Goal: Task Accomplishment & Management: Use online tool/utility

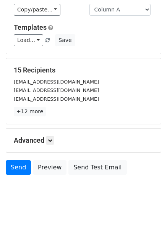
scroll to position [62, 0]
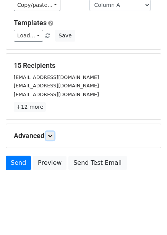
drag, startPoint x: 52, startPoint y: 134, endPoint x: 63, endPoint y: 157, distance: 26.5
click at [52, 134] on icon at bounding box center [50, 136] width 5 height 5
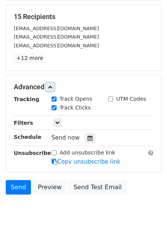
scroll to position [115, 0]
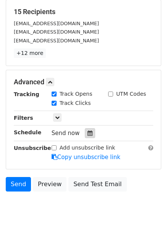
click at [87, 137] on div at bounding box center [90, 133] width 10 height 10
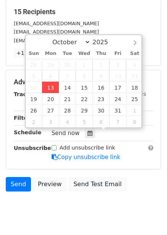
type input "2025-10-13 12:00"
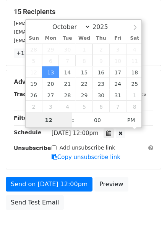
scroll to position [0, 0]
type input "4"
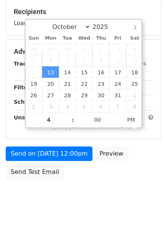
type input "2025-10-13 16:00"
click at [127, 185] on body "New Campaign Daily emails left: 50 Google Sheet: Untitled spreadsheet Variables…" at bounding box center [83, 52] width 167 height 324
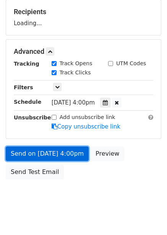
click at [75, 152] on link "Send on Oct 13 at 4:00pm" at bounding box center [47, 154] width 83 height 15
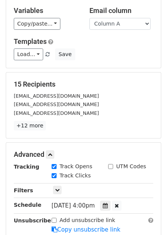
scroll to position [39, 0]
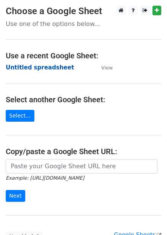
click at [46, 69] on strong "Untitled spreadsheet" at bounding box center [40, 67] width 68 height 7
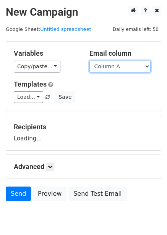
drag, startPoint x: 0, startPoint y: 0, endPoint x: 121, endPoint y: 67, distance: 138.4
click at [121, 67] on select "Column A Column B Column C Column D Column E" at bounding box center [119, 67] width 61 height 12
select select "Column B"
click at [89, 61] on select "Column A Column B Column C Column D Column E" at bounding box center [119, 67] width 61 height 12
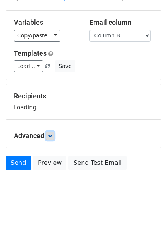
click at [48, 138] on link at bounding box center [50, 136] width 8 height 8
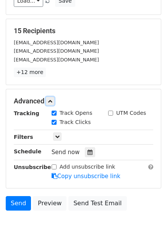
scroll to position [97, 0]
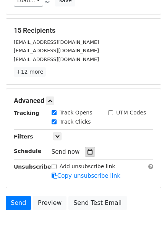
click at [90, 149] on div at bounding box center [90, 152] width 10 height 10
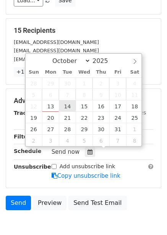
type input "2025-10-14 12:00"
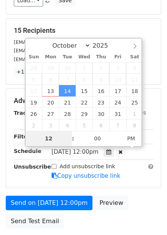
type input "5"
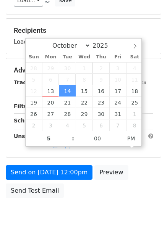
type input "2025-10-14 17:00"
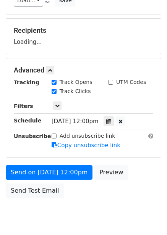
click at [144, 161] on form "Variables Copy/paste... {{Column A}} {{Column B}} {{Column C}} {{Column D}} {{C…" at bounding box center [84, 74] width 156 height 258
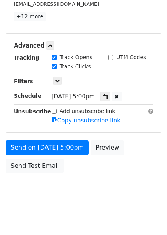
scroll to position [155, 0]
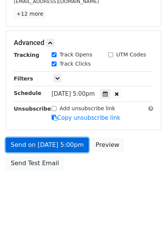
click at [80, 150] on link "Send on Oct 14 at 5:00pm" at bounding box center [47, 145] width 83 height 15
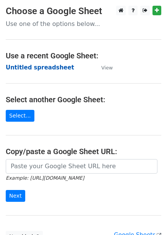
click at [50, 69] on strong "Untitled spreadsheet" at bounding box center [40, 67] width 68 height 7
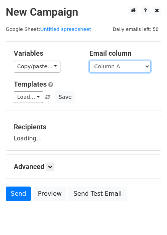
drag, startPoint x: 0, startPoint y: 0, endPoint x: 122, endPoint y: 63, distance: 137.4
click at [122, 63] on select "Column A Column B Column C Column D Column E" at bounding box center [119, 67] width 61 height 12
click at [89, 61] on select "Column A Column B Column C Column D Column E" at bounding box center [119, 67] width 61 height 12
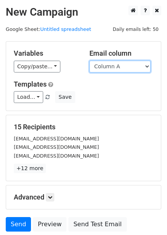
click at [124, 66] on select "Column A Column B Column C Column D Column E" at bounding box center [119, 67] width 61 height 12
select select "Column C"
click at [89, 61] on select "Column A Column B Column C Column D Column E" at bounding box center [119, 67] width 61 height 12
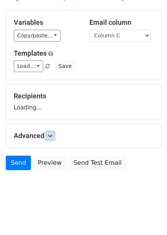
click at [49, 137] on link at bounding box center [50, 136] width 8 height 8
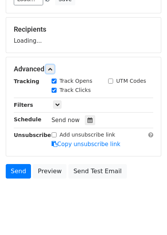
scroll to position [99, 0]
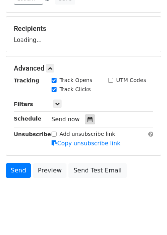
click at [90, 95] on div "Track Clicks" at bounding box center [74, 90] width 57 height 9
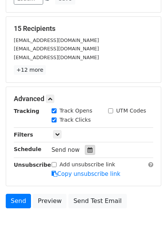
click at [88, 151] on icon at bounding box center [90, 150] width 5 height 5
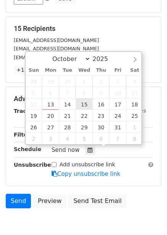
type input "2025-10-15 12:00"
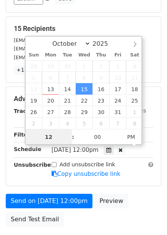
scroll to position [0, 0]
type input "6"
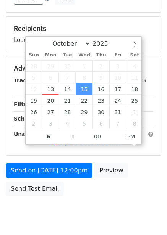
type input "2025-10-15 18:00"
click at [144, 171] on div "Send on Oct 15 at 12:00pm Preview Send Test Email" at bounding box center [83, 182] width 167 height 37
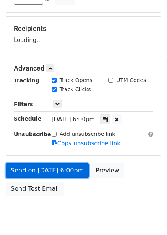
click at [65, 172] on link "Send on Oct 15 at 6:00pm" at bounding box center [47, 171] width 83 height 15
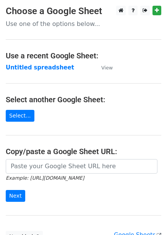
click at [42, 73] on main "Choose a Google Sheet Use one of the options below... Use a recent Google Sheet…" at bounding box center [83, 124] width 167 height 237
click at [43, 68] on strong "Untitled spreadsheet" at bounding box center [40, 67] width 68 height 7
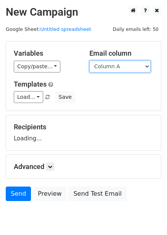
drag, startPoint x: 110, startPoint y: 68, endPoint x: 110, endPoint y: 72, distance: 4.2
click at [110, 68] on select "Column A Column B Column C Column D Column E" at bounding box center [119, 67] width 61 height 12
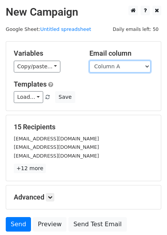
click at [126, 71] on select "Column A Column B Column C Column D Column E" at bounding box center [119, 67] width 61 height 12
select select "Column D"
click at [89, 61] on select "Column A Column B Column C Column D Column E" at bounding box center [119, 67] width 61 height 12
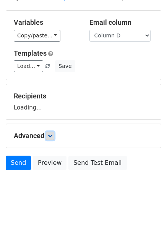
click at [52, 134] on icon at bounding box center [50, 136] width 5 height 5
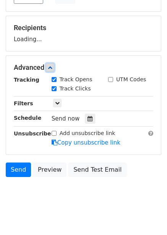
scroll to position [101, 0]
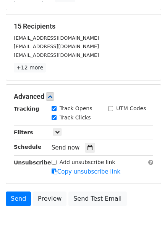
click at [89, 123] on div "Tracking Track Opens UTM Codes Track Clicks Filters Only include spreadsheet ro…" at bounding box center [83, 140] width 139 height 71
click at [89, 144] on div at bounding box center [90, 148] width 10 height 10
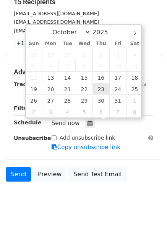
scroll to position [136, 0]
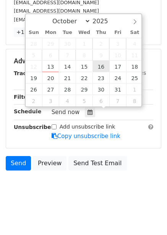
type input "2025-10-16 12:00"
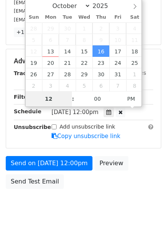
type input "7"
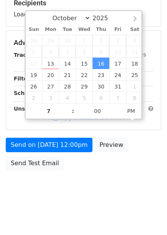
type input "2025-10-16 19:00"
click at [137, 178] on body "New Campaign Daily emails left: 50 Google Sheet: Untitled spreadsheet Variables…" at bounding box center [83, 44] width 167 height 324
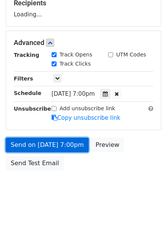
click at [67, 144] on link "Send on Oct 16 at 7:00pm" at bounding box center [47, 145] width 83 height 15
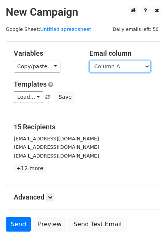
click at [125, 66] on select "Column A Column B Column C Column D Column E" at bounding box center [119, 67] width 61 height 12
select select "Column E"
click at [89, 61] on select "Column A Column B Column C Column D Column E" at bounding box center [119, 67] width 61 height 12
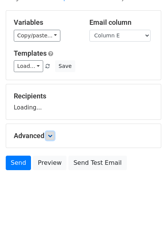
click at [52, 135] on icon at bounding box center [50, 136] width 5 height 5
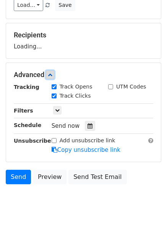
scroll to position [100, 0]
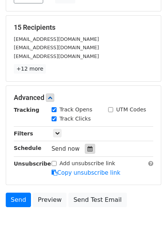
click at [88, 149] on icon at bounding box center [90, 148] width 5 height 5
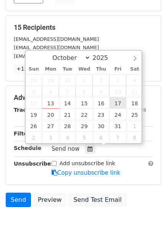
type input "[DATE] 12:00"
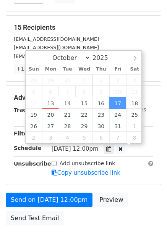
scroll to position [0, 0]
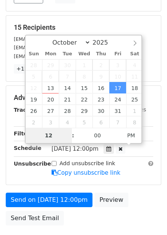
type input "8"
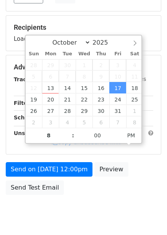
type input "[DATE] 20:00"
click at [139, 195] on div "Send on [DATE] 12:00pm Preview Send Test Email" at bounding box center [83, 180] width 167 height 37
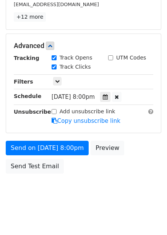
scroll to position [155, 0]
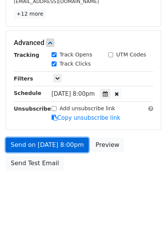
click at [65, 145] on link "Send on [DATE] 8:00pm" at bounding box center [47, 145] width 83 height 15
